Goal: Navigation & Orientation: Go to known website

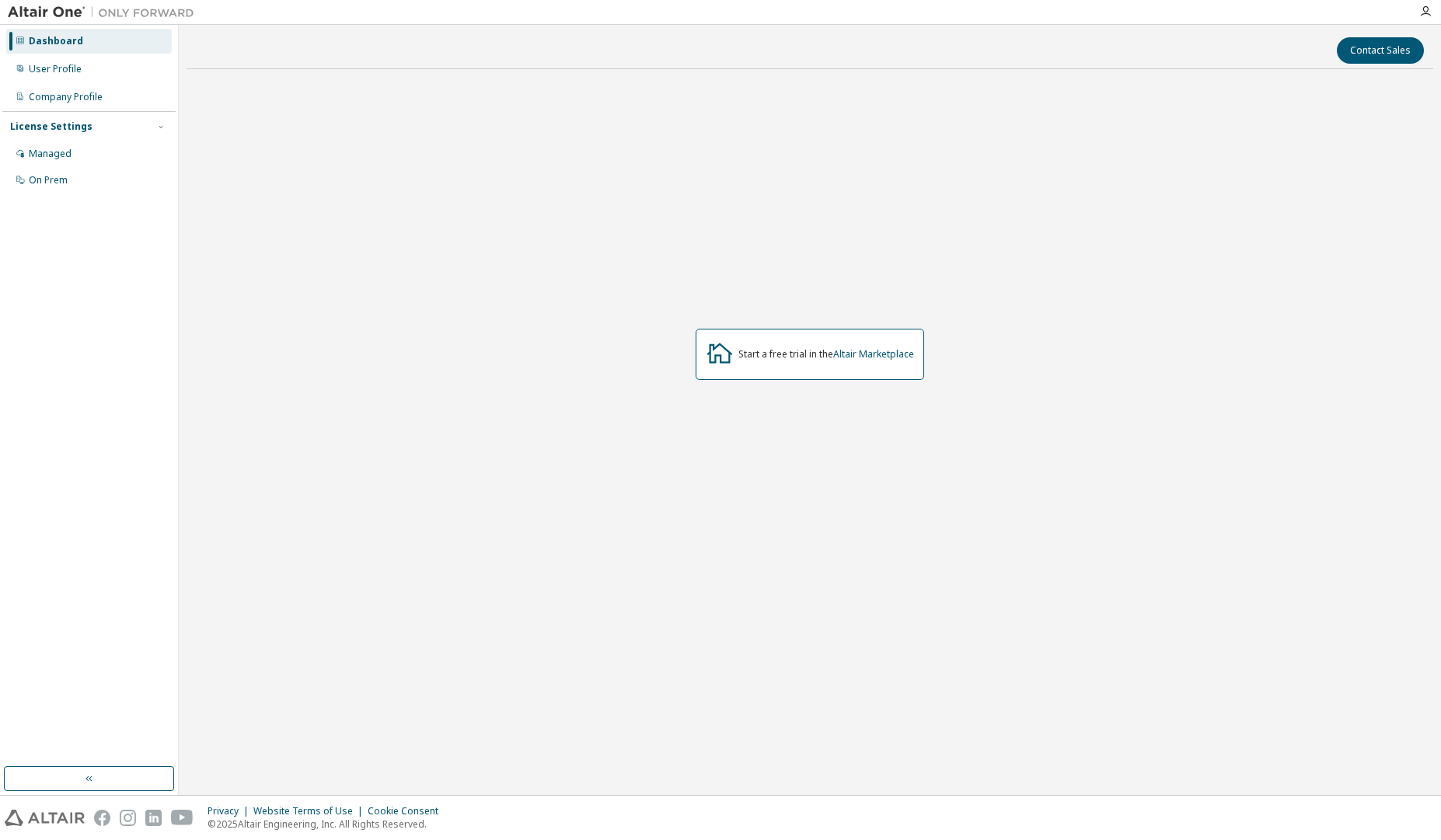
click at [771, 368] on div "Start a free trial in the Altair Marketplace" at bounding box center [810, 354] width 229 height 51
click at [884, 351] on link "Altair Marketplace" at bounding box center [873, 353] width 81 height 13
